Goal: Task Accomplishment & Management: Use online tool/utility

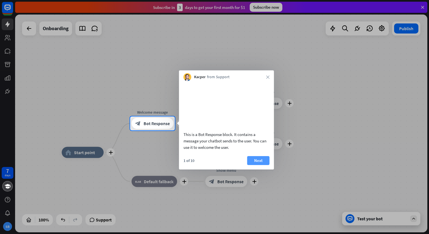
click at [252, 165] on button "Next" at bounding box center [258, 160] width 22 height 9
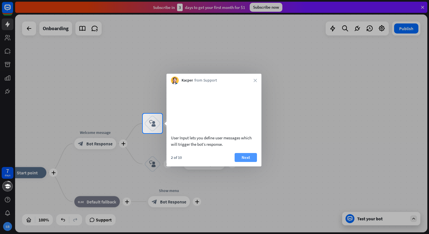
click at [247, 162] on button "Next" at bounding box center [246, 157] width 22 height 9
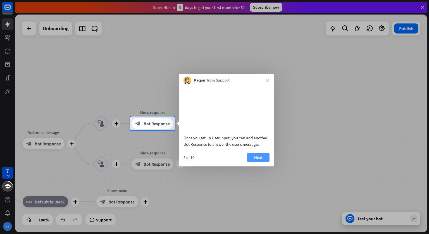
click at [257, 162] on button "Next" at bounding box center [258, 157] width 22 height 9
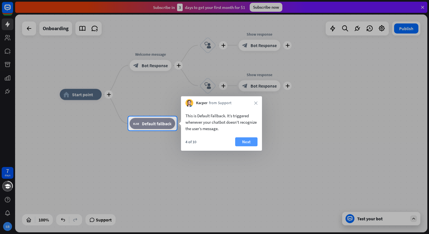
click at [249, 145] on button "Next" at bounding box center [246, 141] width 22 height 9
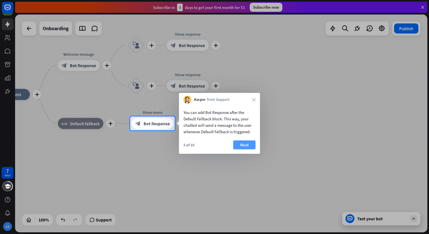
click at [248, 146] on button "Next" at bounding box center [244, 145] width 22 height 9
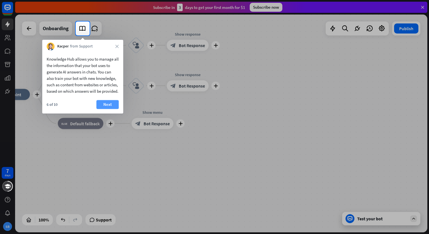
click at [114, 109] on button "Next" at bounding box center [107, 104] width 22 height 9
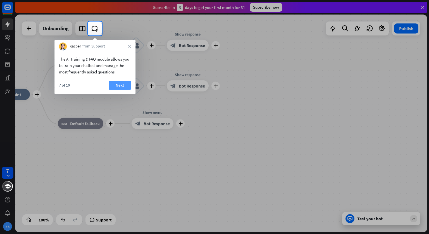
click at [117, 88] on button "Next" at bounding box center [120, 85] width 22 height 9
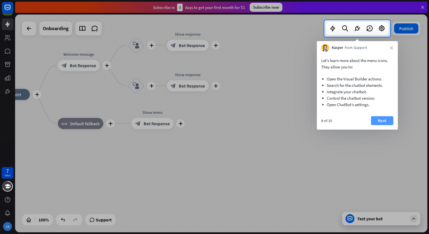
click at [379, 124] on button "Next" at bounding box center [382, 120] width 22 height 9
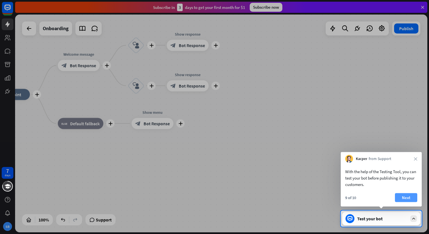
click at [401, 196] on button "Next" at bounding box center [406, 197] width 22 height 9
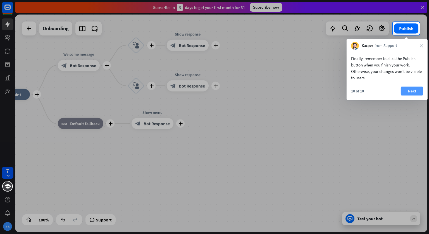
click at [407, 93] on button "Next" at bounding box center [412, 91] width 22 height 9
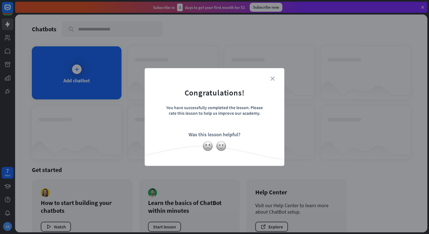
click at [273, 79] on icon "close" at bounding box center [273, 79] width 4 height 4
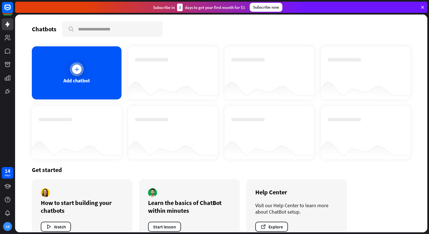
click at [80, 77] on div "Add chatbot" at bounding box center [76, 80] width 27 height 6
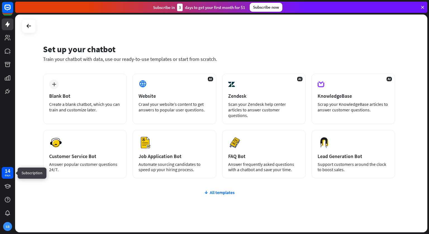
click at [11, 174] on div "14 days" at bounding box center [8, 173] width 12 height 12
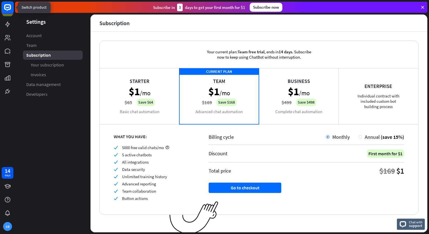
click at [10, 14] on rect at bounding box center [8, 9] width 12 height 12
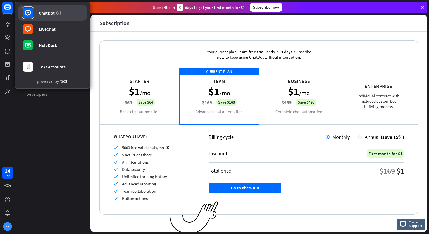
click at [42, 14] on div "ChatBot" at bounding box center [47, 13] width 16 height 6
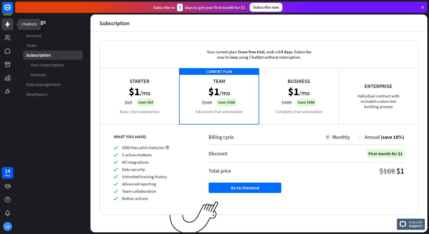
click at [10, 27] on icon at bounding box center [7, 24] width 7 height 7
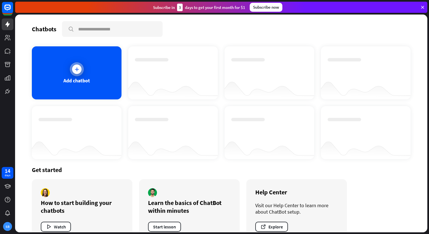
click at [68, 83] on div "Add chatbot" at bounding box center [76, 80] width 27 height 6
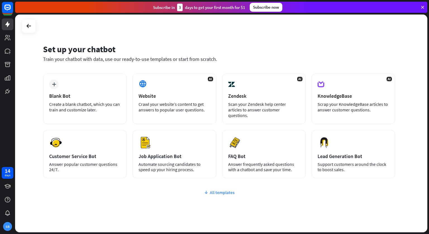
click at [218, 190] on div "All templates" at bounding box center [219, 193] width 352 height 6
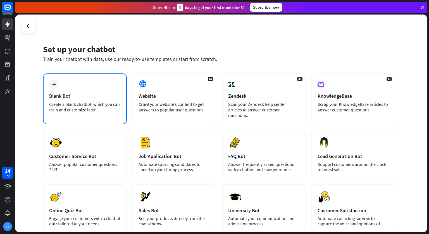
click at [77, 93] on div "Blank Bot" at bounding box center [85, 96] width 72 height 6
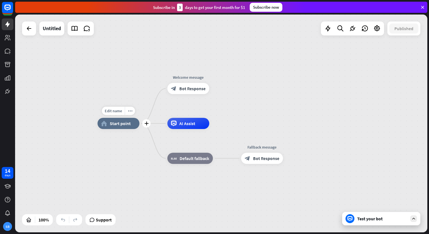
click at [124, 128] on div "home_2 Start point" at bounding box center [119, 123] width 42 height 11
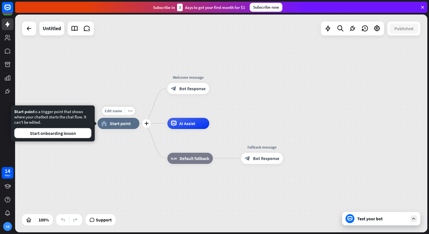
click at [125, 124] on span "Start point" at bounding box center [120, 124] width 21 height 6
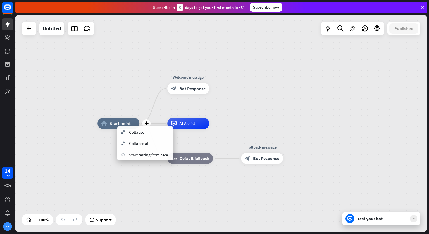
click at [111, 120] on div "home_2 Start point" at bounding box center [119, 123] width 42 height 11
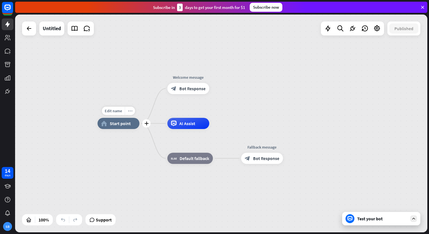
click at [129, 111] on icon "more_horiz" at bounding box center [130, 111] width 4 height 4
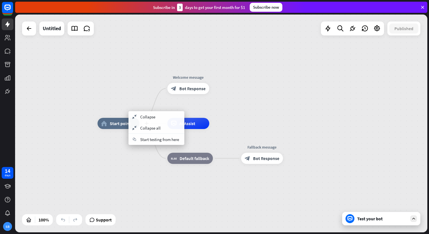
click at [121, 127] on div "home_2 Start point" at bounding box center [119, 123] width 42 height 11
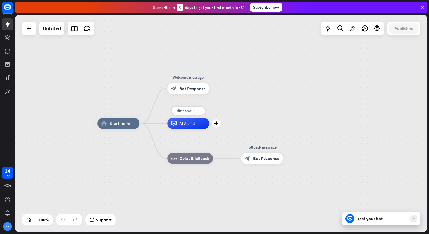
click at [182, 125] on span "AI Assist" at bounding box center [187, 124] width 16 height 6
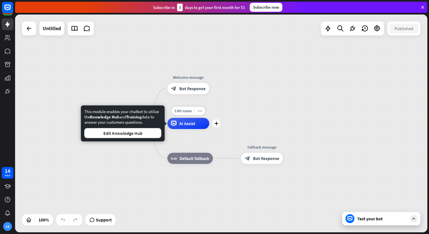
click at [193, 127] on div "AI Assist" at bounding box center [188, 123] width 42 height 11
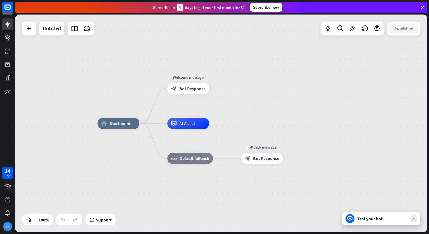
click at [243, 127] on div "home_2 Start point Welcome message block_bot_response Bot Response AI Assist Ed…" at bounding box center [304, 233] width 412 height 218
click at [368, 218] on div "Test your bot" at bounding box center [382, 219] width 50 height 6
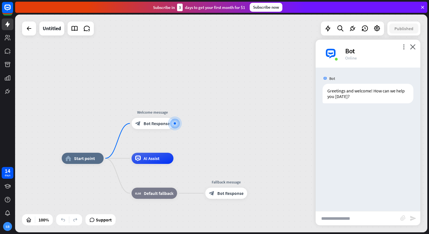
click at [368, 218] on input "text" at bounding box center [358, 219] width 85 height 14
click at [179, 124] on icon "plus" at bounding box center [181, 124] width 4 height 4
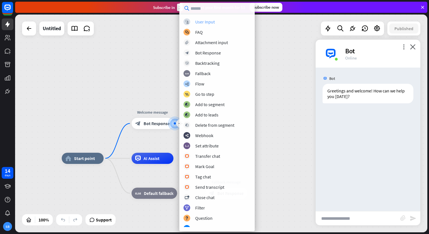
click at [211, 23] on div "User Input" at bounding box center [205, 22] width 20 height 6
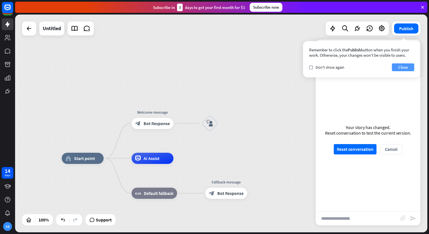
click at [401, 67] on button "Close" at bounding box center [403, 67] width 22 height 8
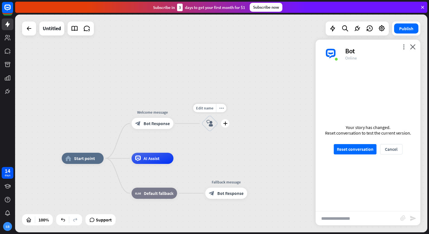
click at [214, 123] on div "block_user_input" at bounding box center [209, 123] width 17 height 17
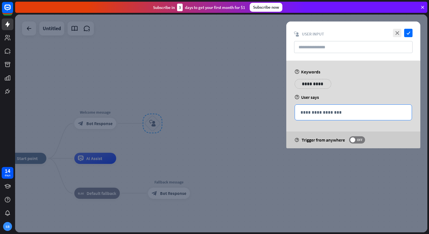
click at [331, 114] on p "**********" at bounding box center [354, 112] width 106 height 7
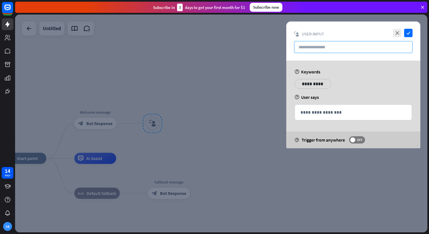
click at [320, 42] on input "text" at bounding box center [353, 47] width 118 height 12
click at [398, 31] on icon "close" at bounding box center [397, 33] width 8 height 8
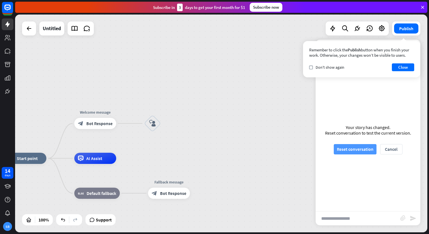
click at [358, 150] on button "Reset conversation" at bounding box center [355, 149] width 43 height 10
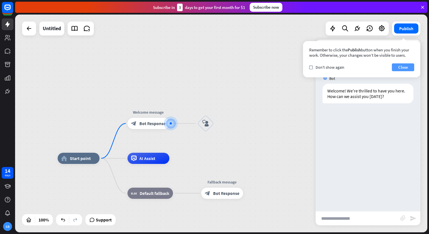
click at [400, 68] on button "Close" at bounding box center [403, 67] width 22 height 8
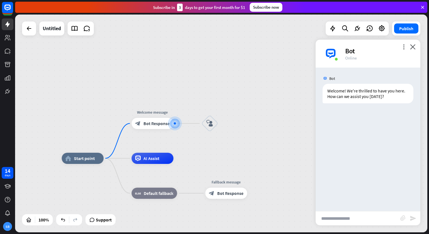
click at [346, 219] on input "text" at bounding box center [358, 219] width 85 height 14
type input "**********"
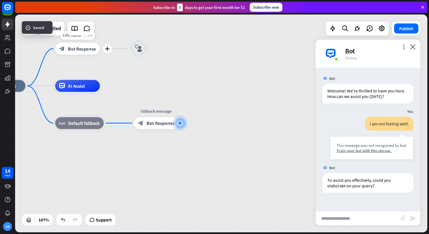
click at [91, 55] on div "Edit name more_horiz plus Welcome message block_bot_response Bot Response" at bounding box center [77, 49] width 45 height 12
click at [138, 54] on div "block_user_input" at bounding box center [139, 49] width 18 height 18
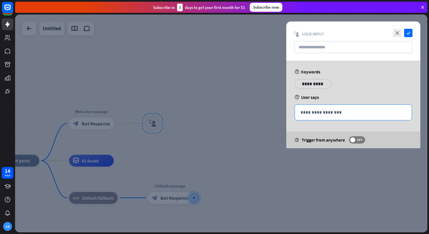
click at [318, 110] on p "**********" at bounding box center [354, 112] width 106 height 7
click at [397, 32] on icon "close" at bounding box center [397, 33] width 8 height 8
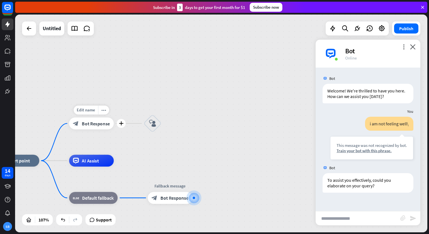
click at [87, 124] on span "Bot Response" at bounding box center [96, 123] width 28 height 6
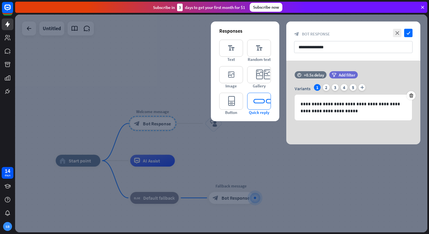
click at [261, 97] on icon "editor_quick_replies" at bounding box center [259, 101] width 24 height 17
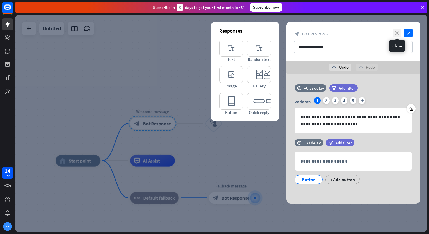
click at [399, 33] on icon "close" at bounding box center [397, 33] width 8 height 8
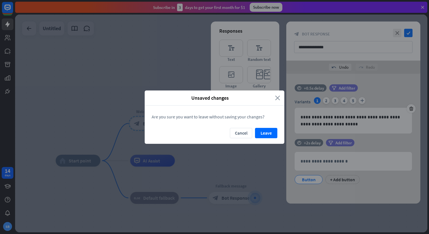
click at [279, 96] on icon "close" at bounding box center [277, 98] width 5 height 6
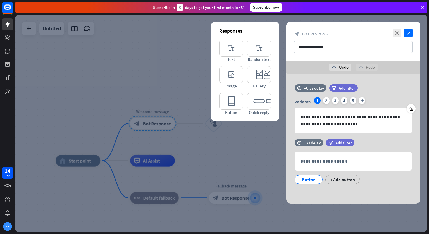
click at [183, 59] on div at bounding box center [221, 124] width 412 height 218
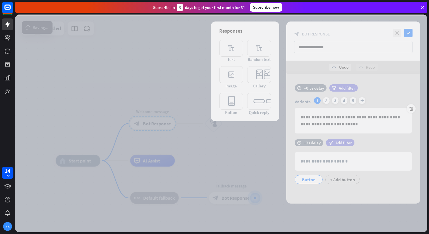
click at [183, 59] on div at bounding box center [221, 124] width 412 height 218
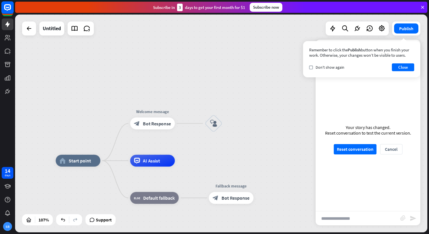
click at [6, 13] on rect at bounding box center [7, 7] width 12 height 12
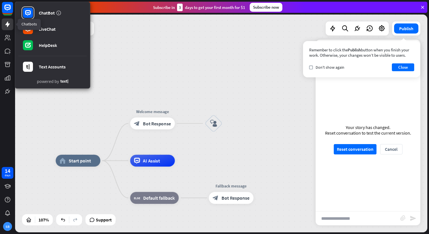
click at [4, 27] on icon at bounding box center [7, 24] width 7 height 7
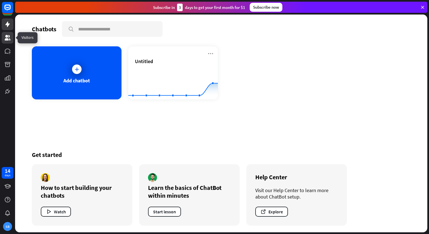
click at [5, 38] on icon at bounding box center [7, 37] width 7 height 7
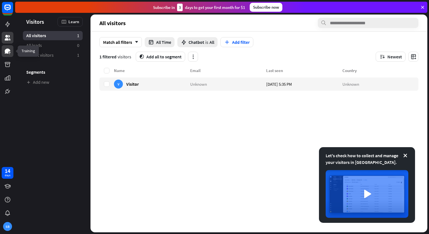
click at [10, 52] on icon at bounding box center [7, 51] width 7 height 7
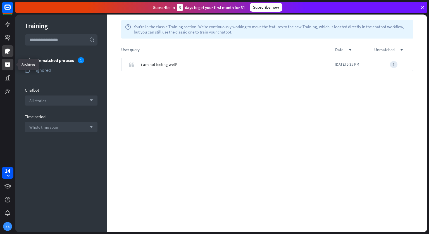
click at [6, 64] on icon at bounding box center [8, 64] width 6 height 5
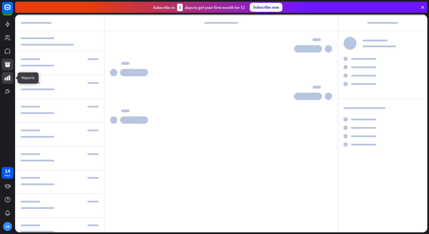
click at [9, 77] on icon at bounding box center [8, 77] width 6 height 5
click at [8, 88] on icon at bounding box center [7, 91] width 7 height 7
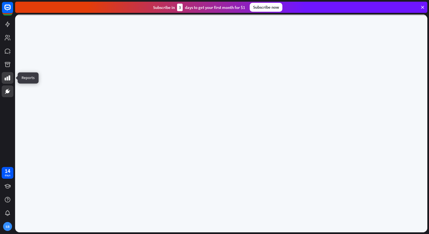
click at [8, 74] on link at bounding box center [8, 78] width 12 height 12
click at [8, 57] on link at bounding box center [8, 51] width 12 height 12
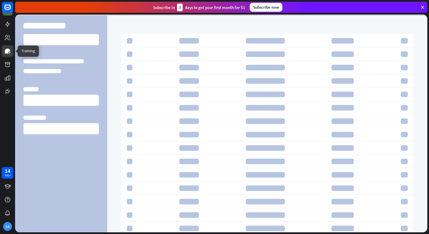
click at [8, 48] on icon at bounding box center [7, 51] width 7 height 7
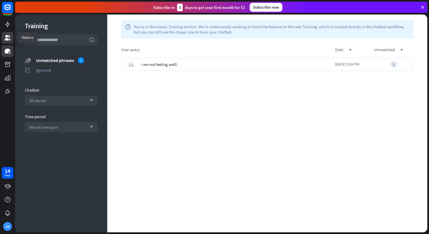
click at [9, 38] on icon at bounding box center [7, 37] width 7 height 7
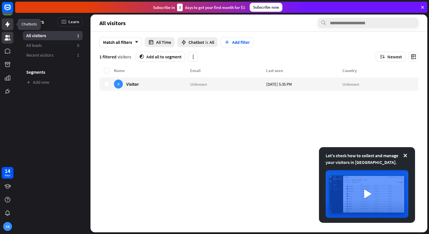
click at [9, 29] on link at bounding box center [8, 24] width 12 height 12
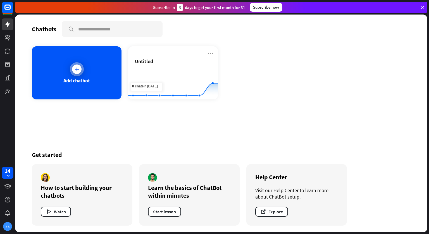
click at [94, 79] on div "Add chatbot" at bounding box center [77, 72] width 90 height 53
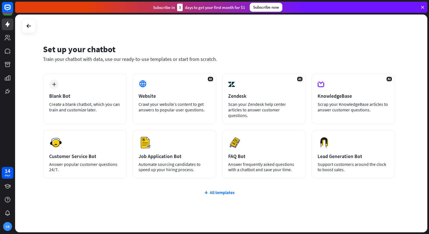
click at [236, 49] on div "Set up your chatbot" at bounding box center [219, 49] width 352 height 11
